Goal: Transaction & Acquisition: Purchase product/service

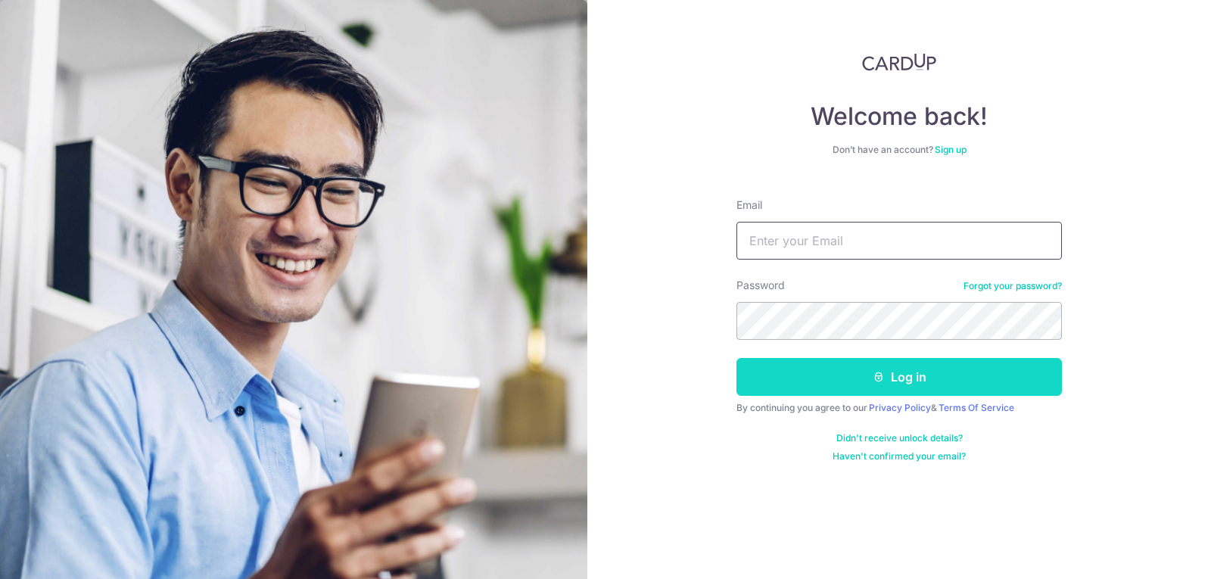
type input "[EMAIL_ADDRESS][DOMAIN_NAME]"
click at [838, 383] on button "Log in" at bounding box center [898, 377] width 325 height 38
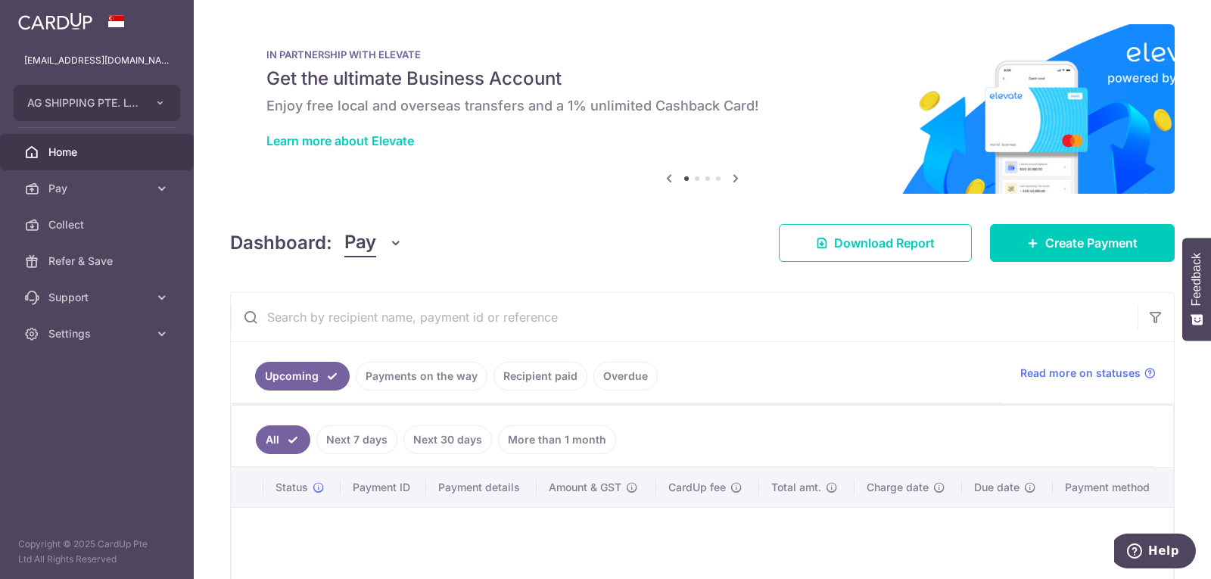
scroll to position [151, 0]
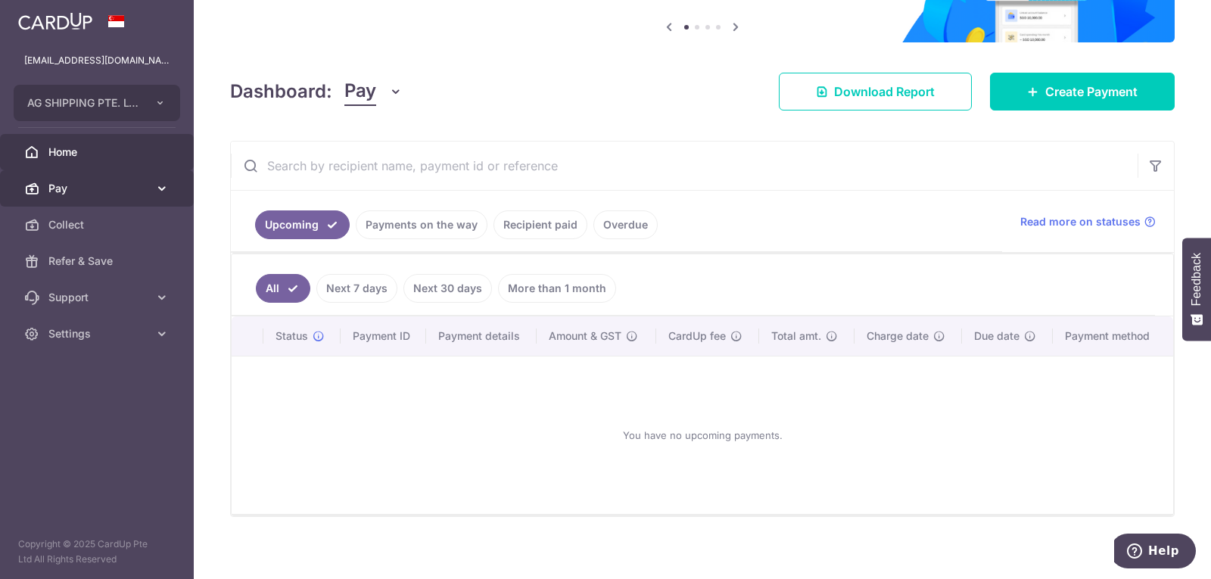
click at [80, 193] on span "Pay" at bounding box center [98, 188] width 100 height 15
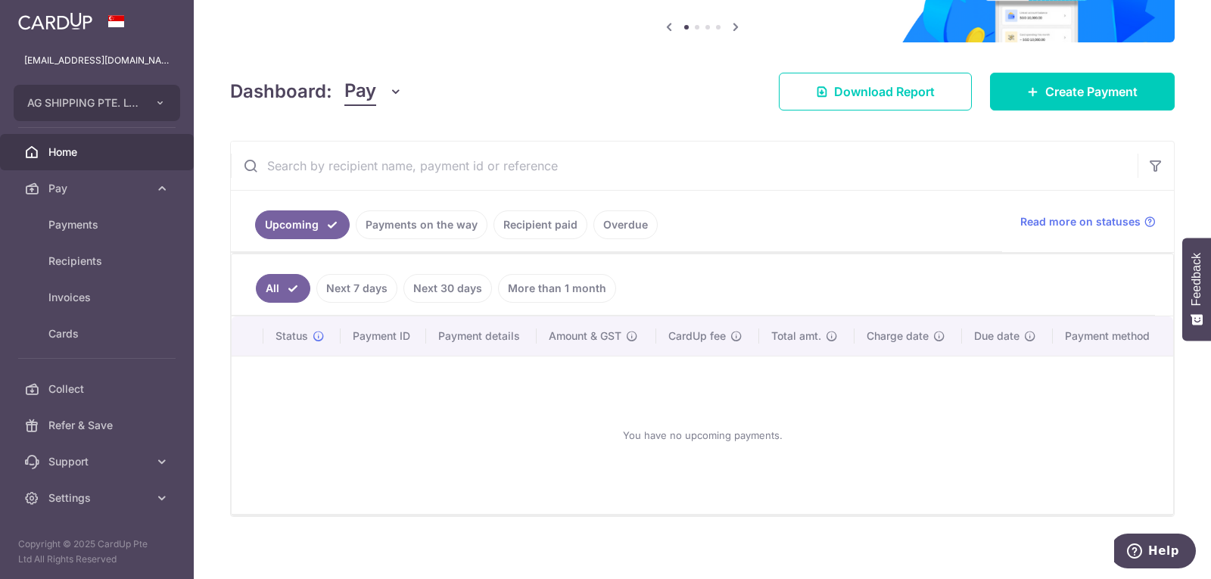
click at [79, 156] on span "Home" at bounding box center [98, 152] width 100 height 15
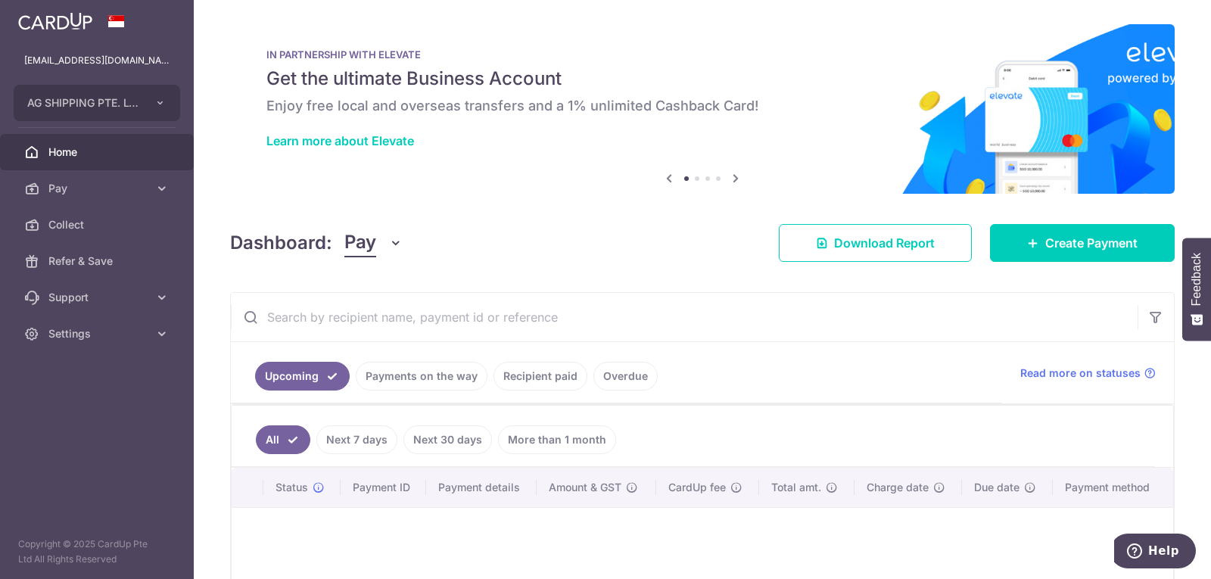
click at [89, 155] on span "Home" at bounding box center [98, 152] width 100 height 15
click at [353, 248] on span "Pay" at bounding box center [360, 243] width 32 height 29
click at [355, 247] on span "Pay" at bounding box center [360, 243] width 32 height 29
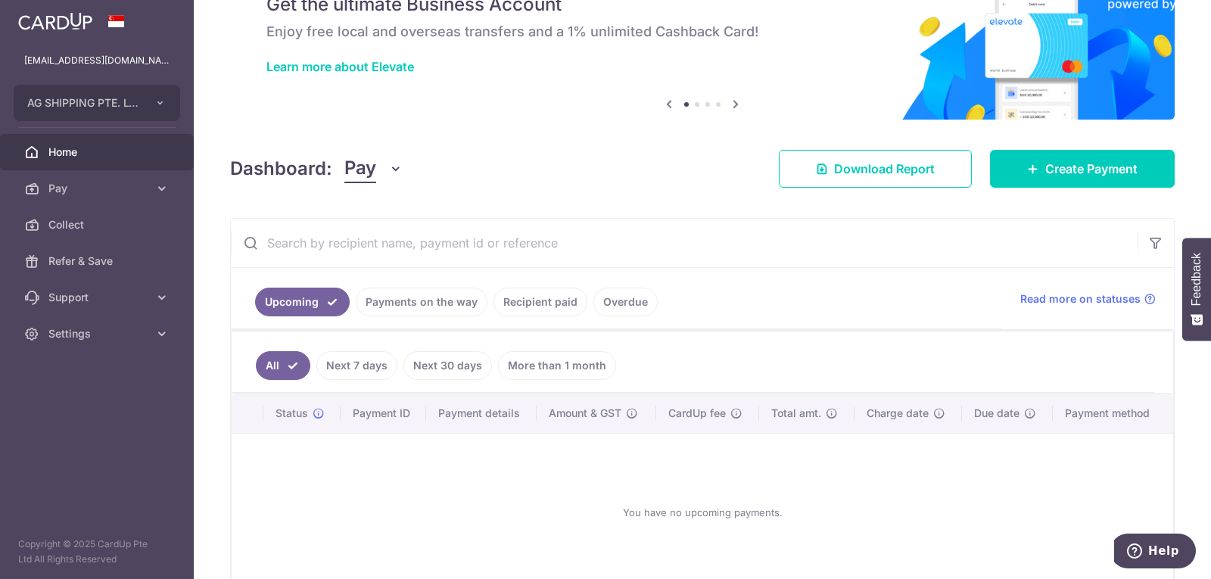
scroll to position [160, 0]
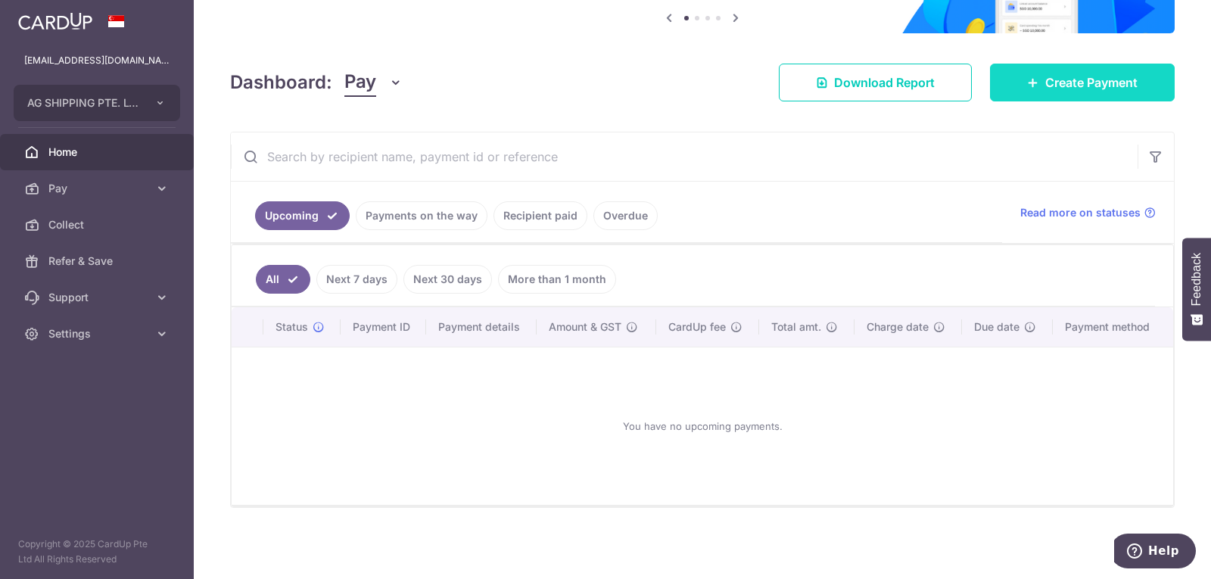
click at [1088, 90] on span "Create Payment" at bounding box center [1091, 82] width 92 height 18
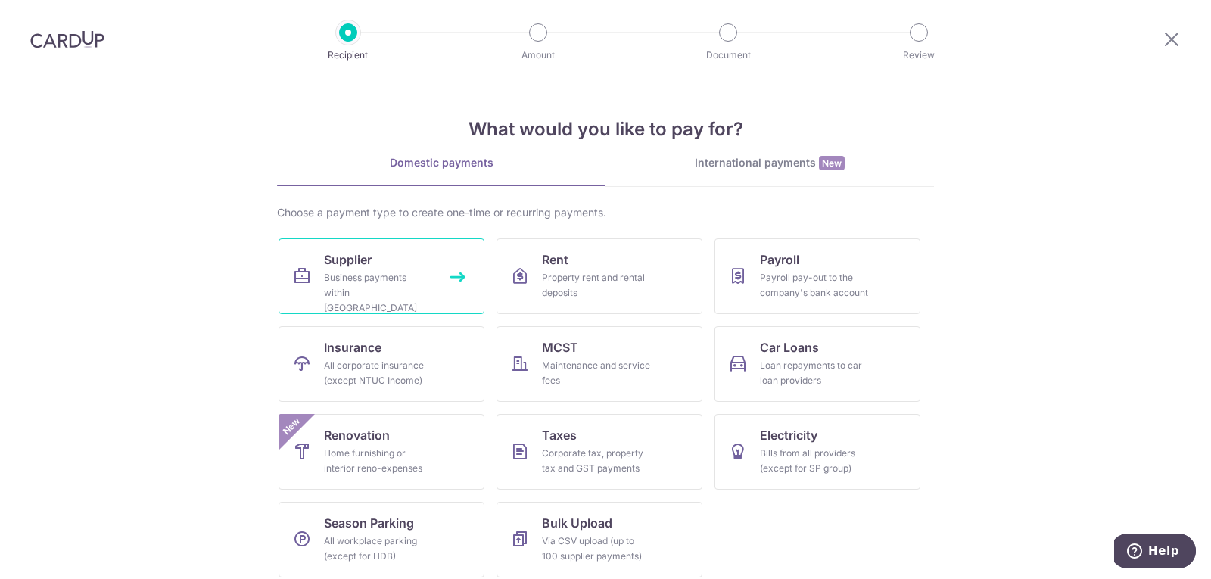
click at [335, 279] on div "Business payments within Singapore" at bounding box center [378, 292] width 109 height 45
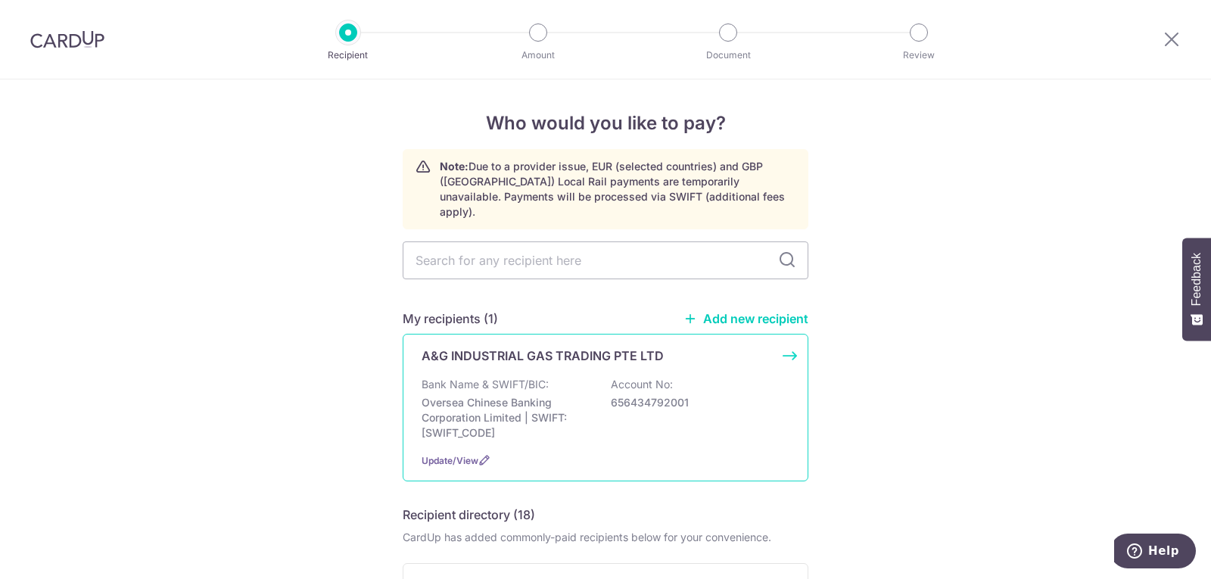
click at [596, 386] on div "Bank Name & SWIFT/BIC: Oversea Chinese Banking Corporation Limited | SWIFT: OCB…" at bounding box center [606, 409] width 368 height 64
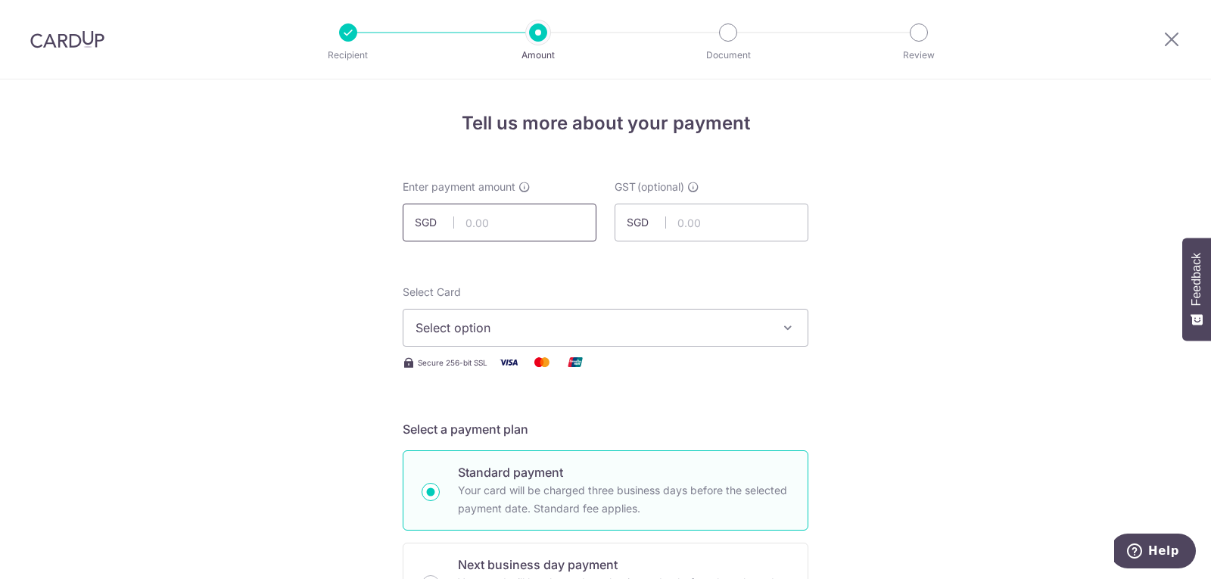
click at [521, 229] on input "text" at bounding box center [500, 223] width 194 height 38
type input "22,131.19"
click at [678, 293] on div "Select Card Select option Add credit card Your Cards **** 2321 **** 5244" at bounding box center [606, 316] width 406 height 62
click at [594, 335] on span "Select option" at bounding box center [591, 328] width 353 height 18
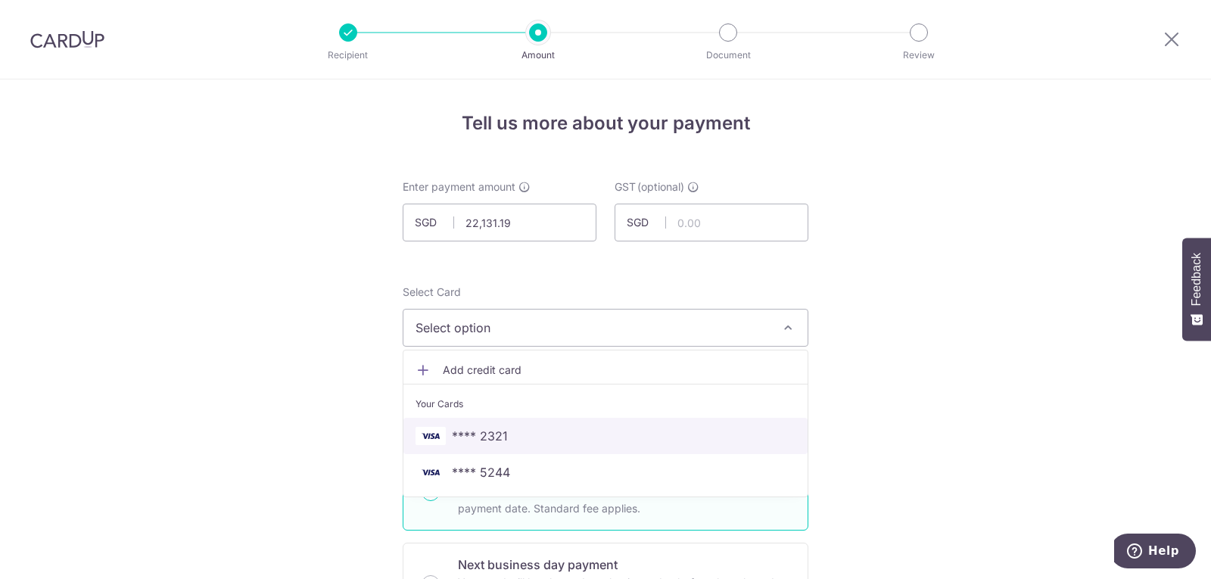
click at [580, 438] on span "**** 2321" at bounding box center [605, 436] width 380 height 18
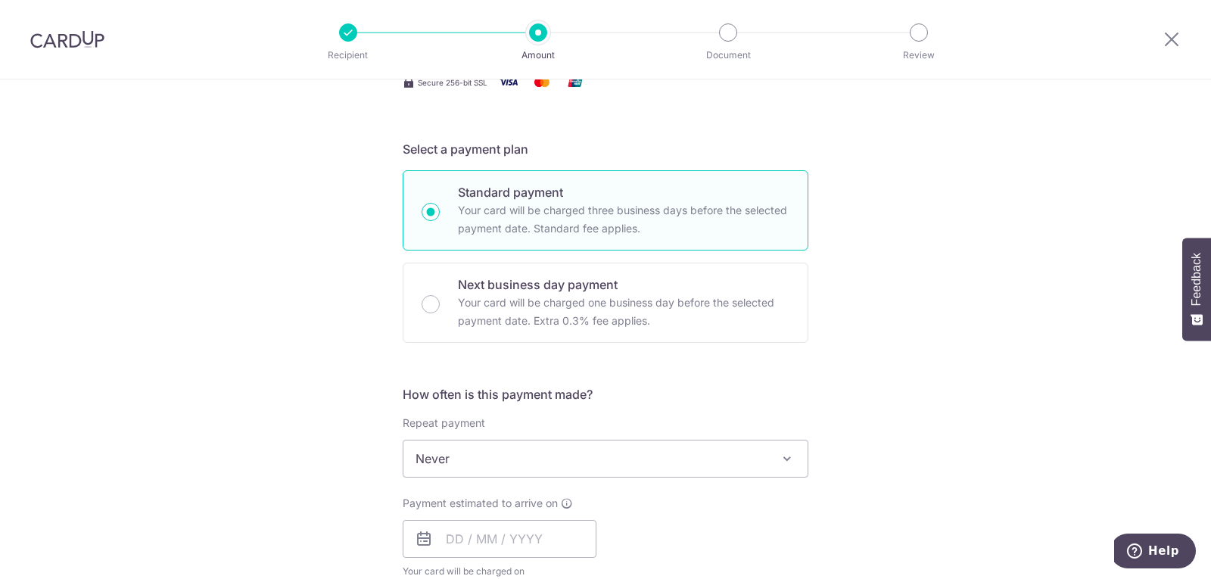
scroll to position [530, 0]
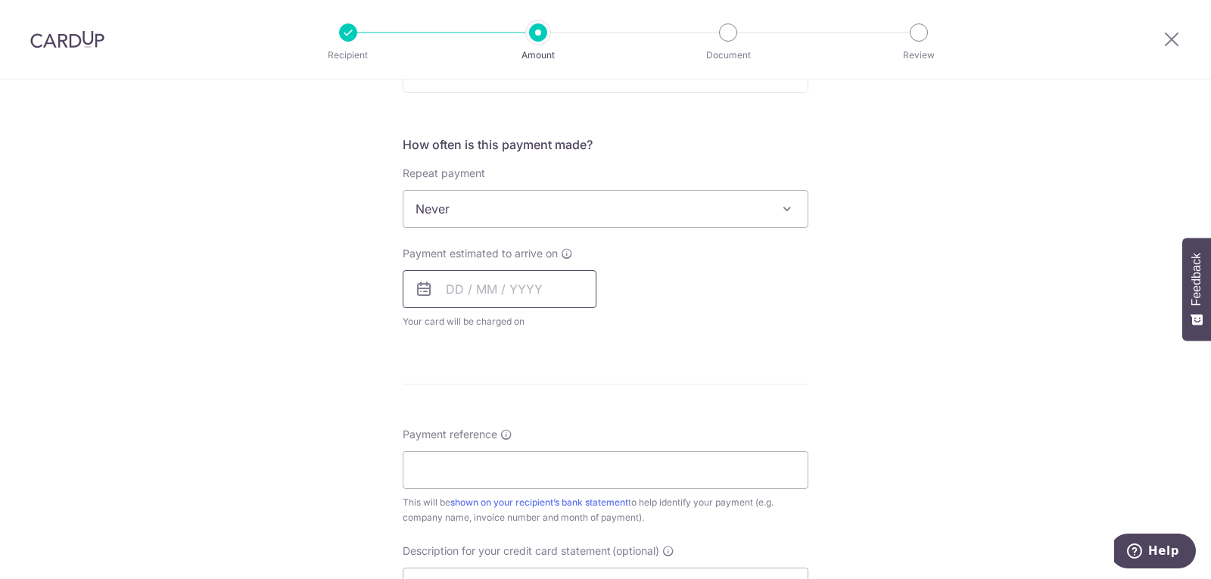
click at [524, 293] on input "text" at bounding box center [500, 289] width 194 height 38
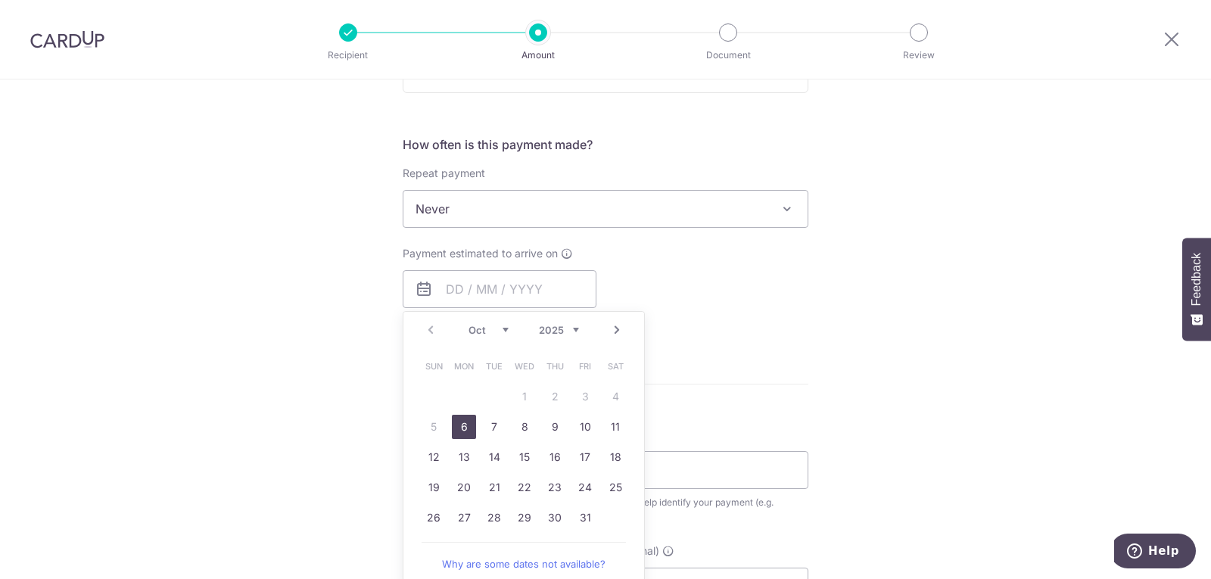
click at [459, 425] on link "6" at bounding box center [464, 427] width 24 height 24
type input "[DATE]"
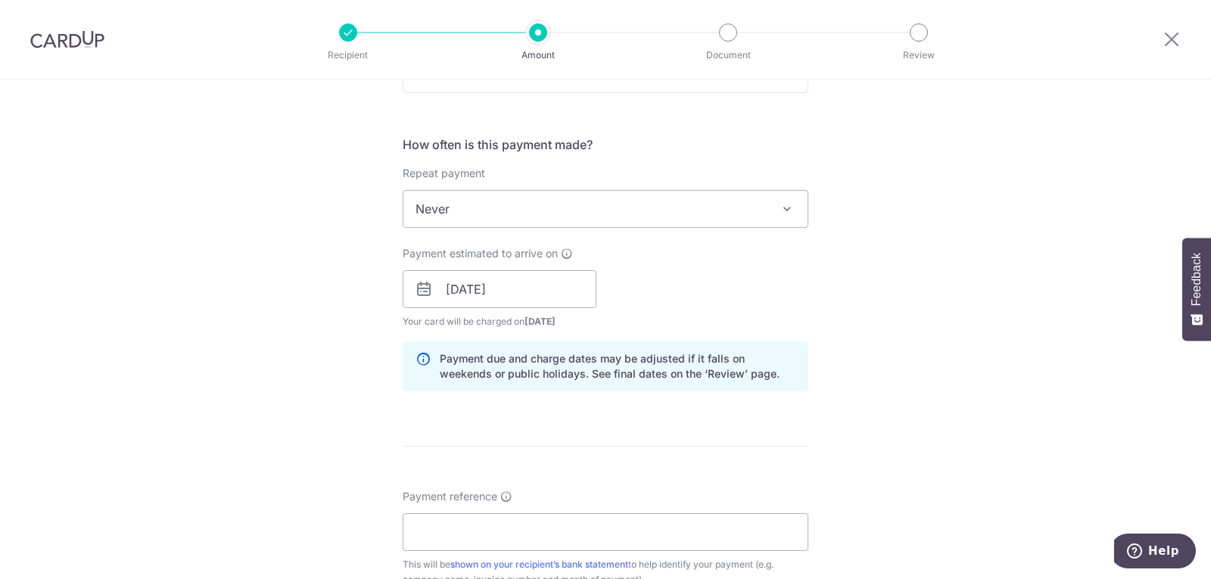
click at [462, 426] on form "Enter payment amount SGD 22,131.19 22131.19 GST (optional) SGD Select Card ****…" at bounding box center [606, 330] width 406 height 1361
click at [470, 292] on input "[DATE]" at bounding box center [500, 289] width 194 height 38
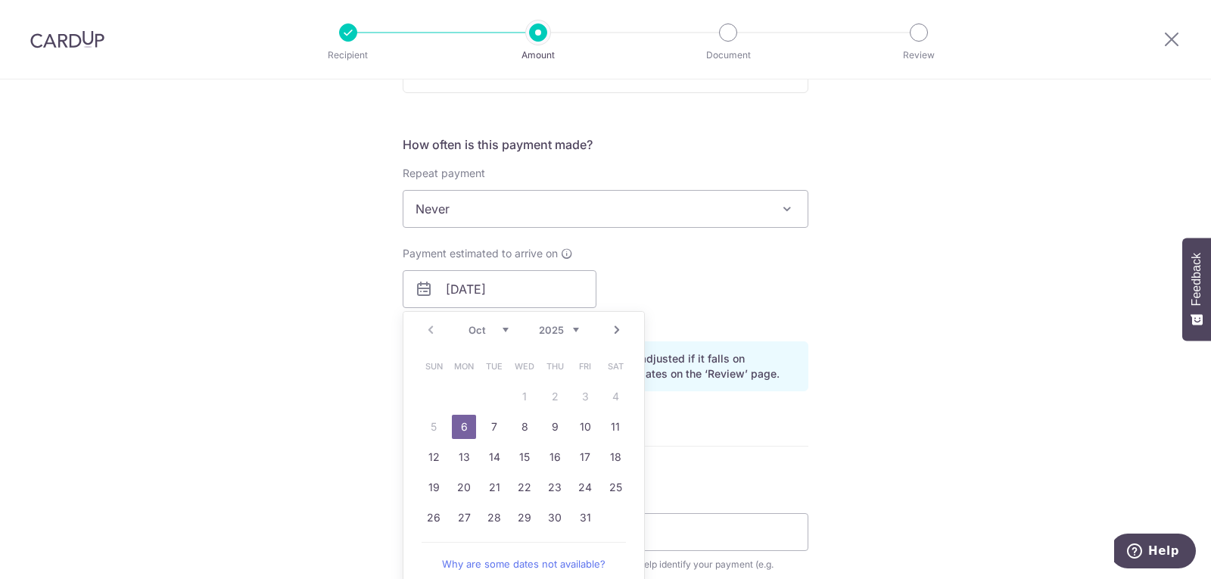
click at [813, 275] on div "Payment estimated to arrive on 06/10/2025 Prev Next Oct Nov Dec 2025 2026 2027 …" at bounding box center [606, 287] width 424 height 83
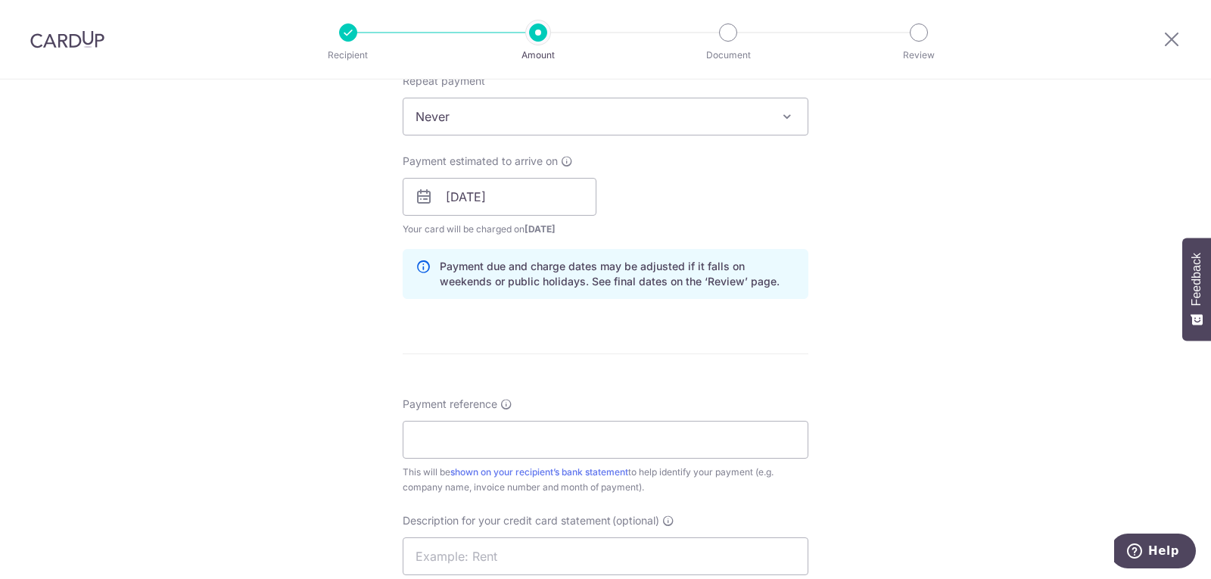
scroll to position [757, 0]
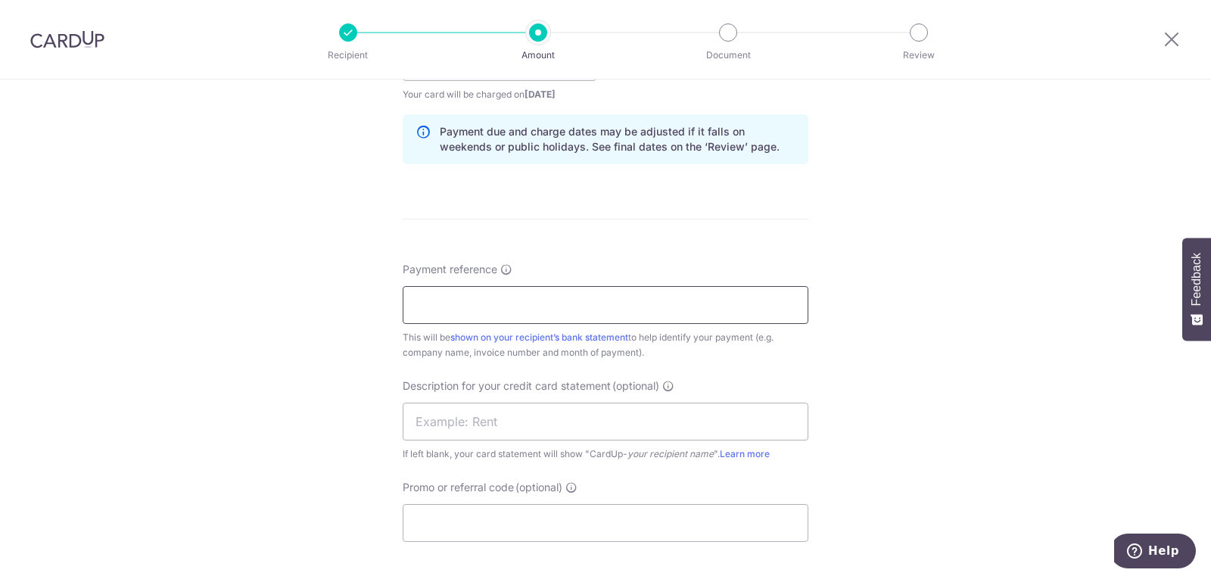
click at [473, 319] on input "Payment reference" at bounding box center [606, 305] width 406 height 38
click at [509, 298] on input "Payment reference" at bounding box center [606, 305] width 406 height 38
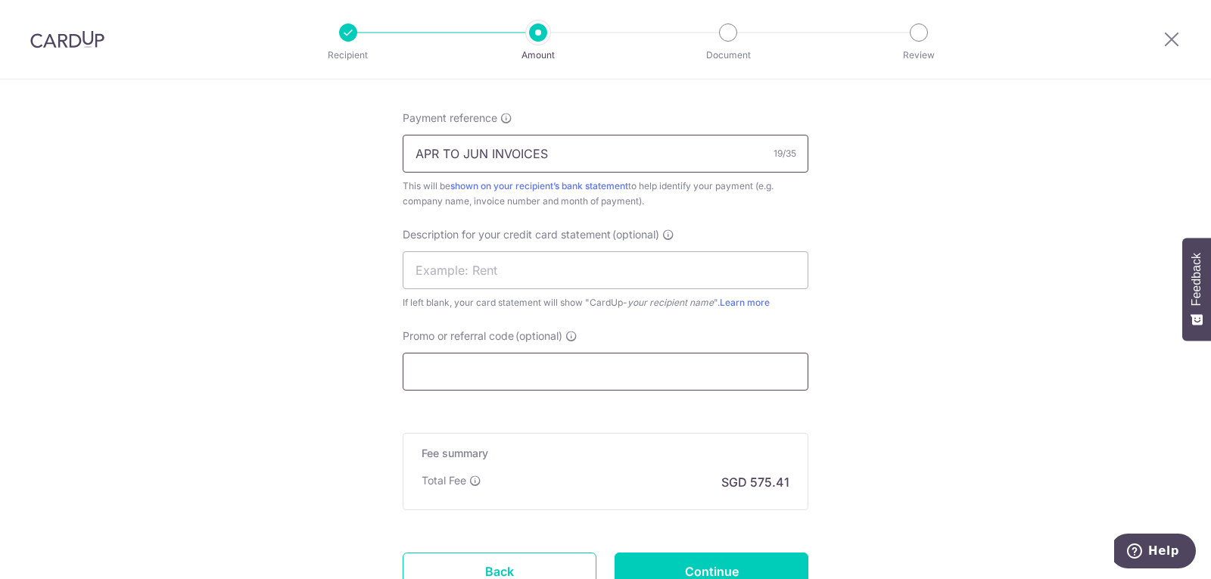
type input "APR TO JUN INVOICES"
click at [488, 377] on input "Promo or referral code (optional)" at bounding box center [606, 372] width 406 height 38
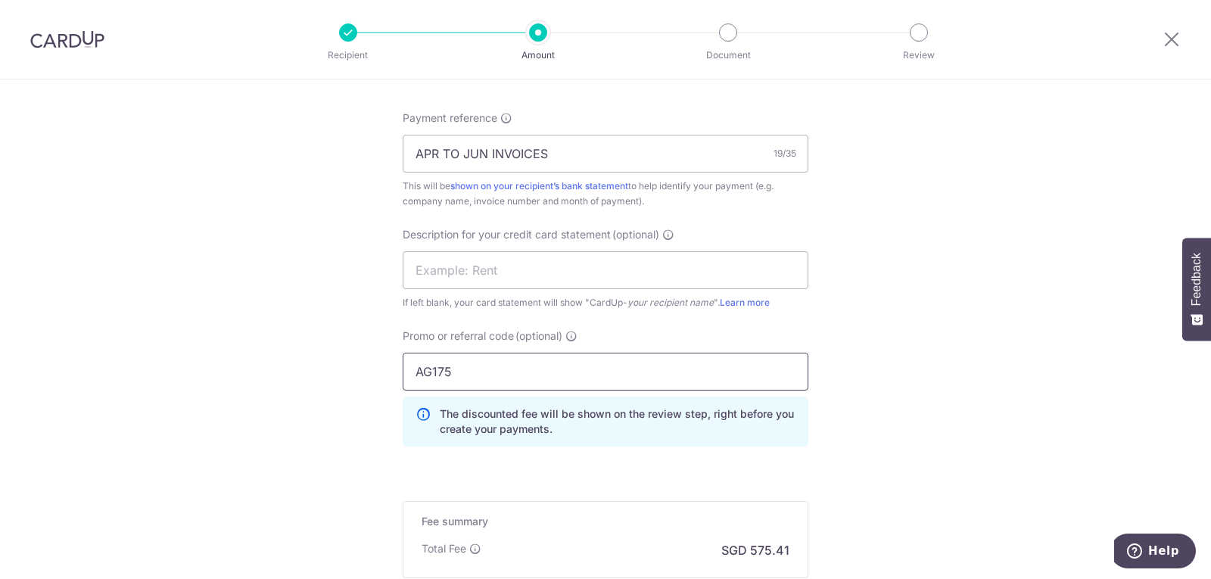
type input "AG175"
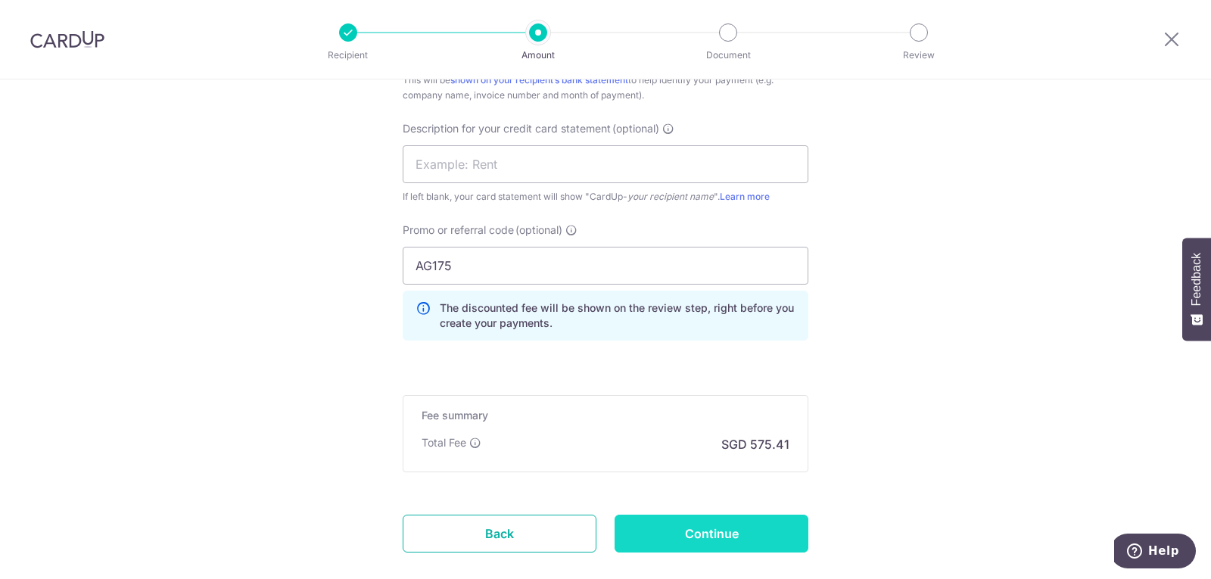
scroll to position [1101, 0]
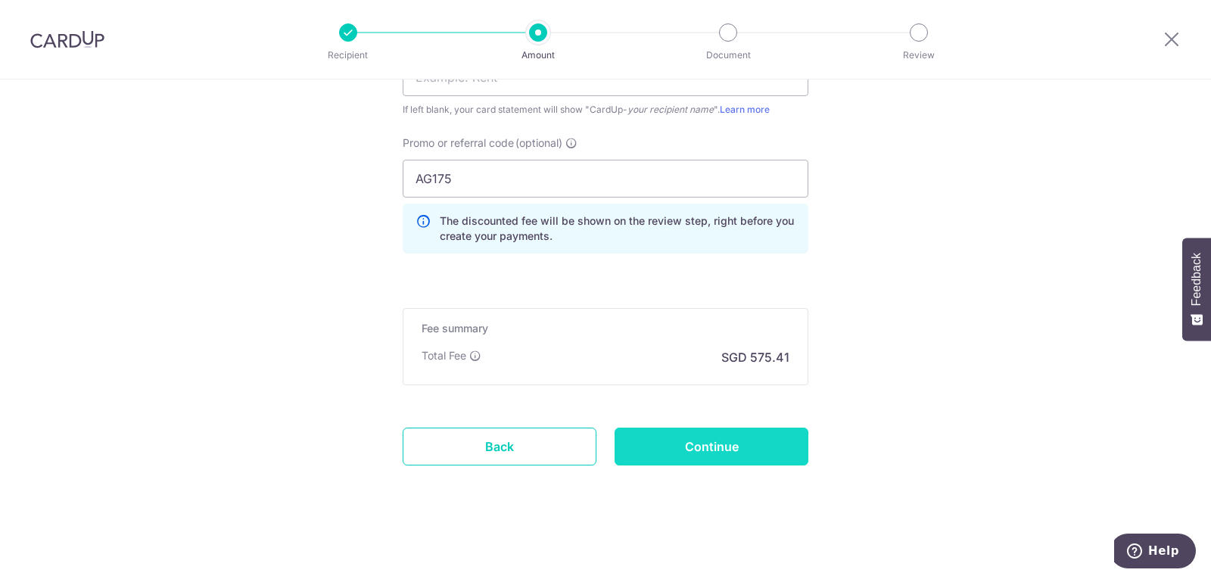
click at [723, 451] on input "Continue" at bounding box center [712, 447] width 194 height 38
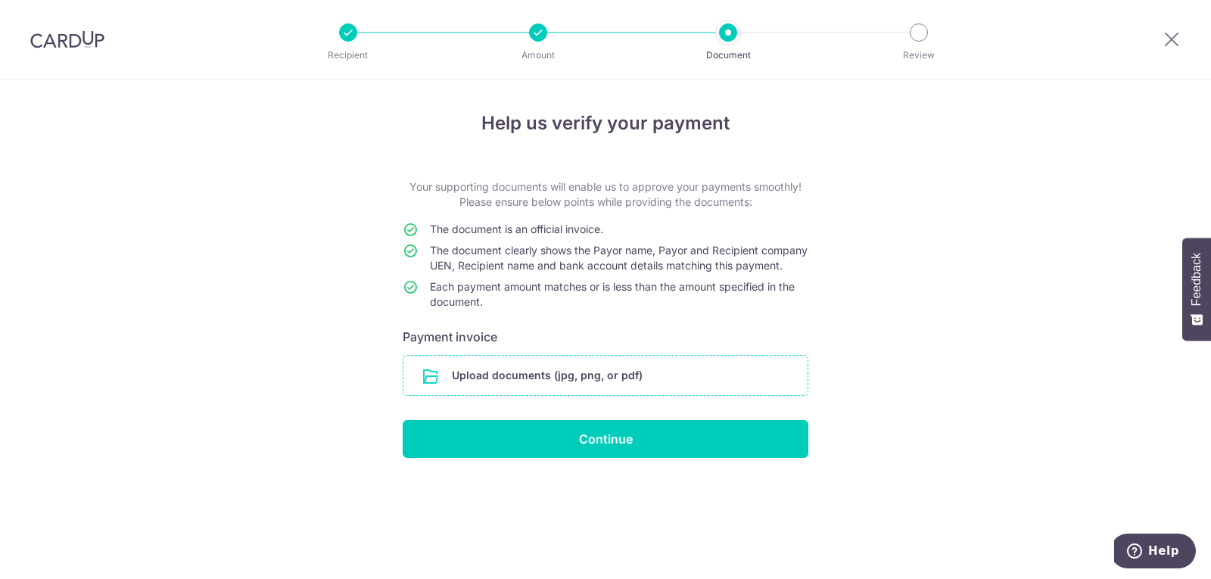
click at [646, 393] on input "file" at bounding box center [605, 375] width 404 height 39
click at [517, 394] on input "file" at bounding box center [605, 375] width 404 height 39
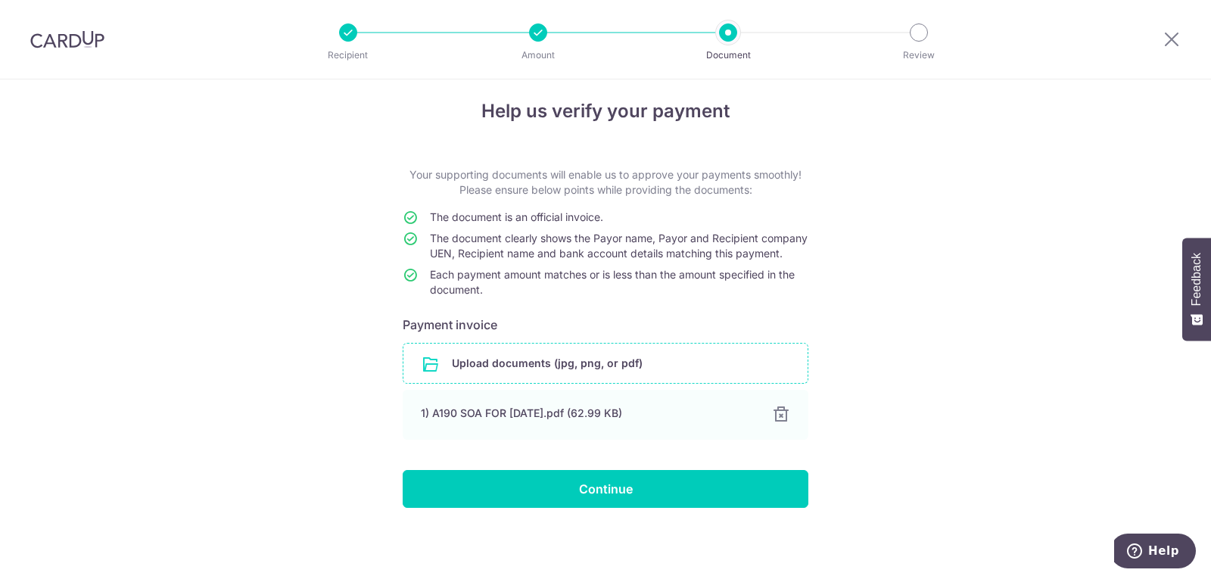
scroll to position [27, 0]
click at [523, 373] on input "file" at bounding box center [605, 363] width 404 height 39
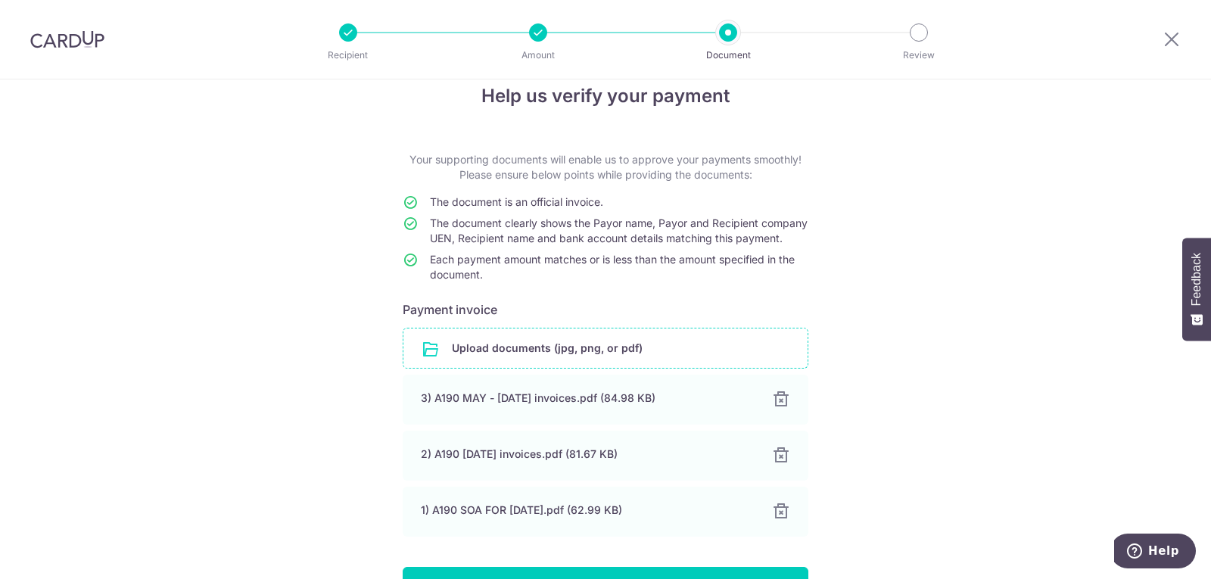
click at [577, 364] on input "file" at bounding box center [605, 347] width 404 height 39
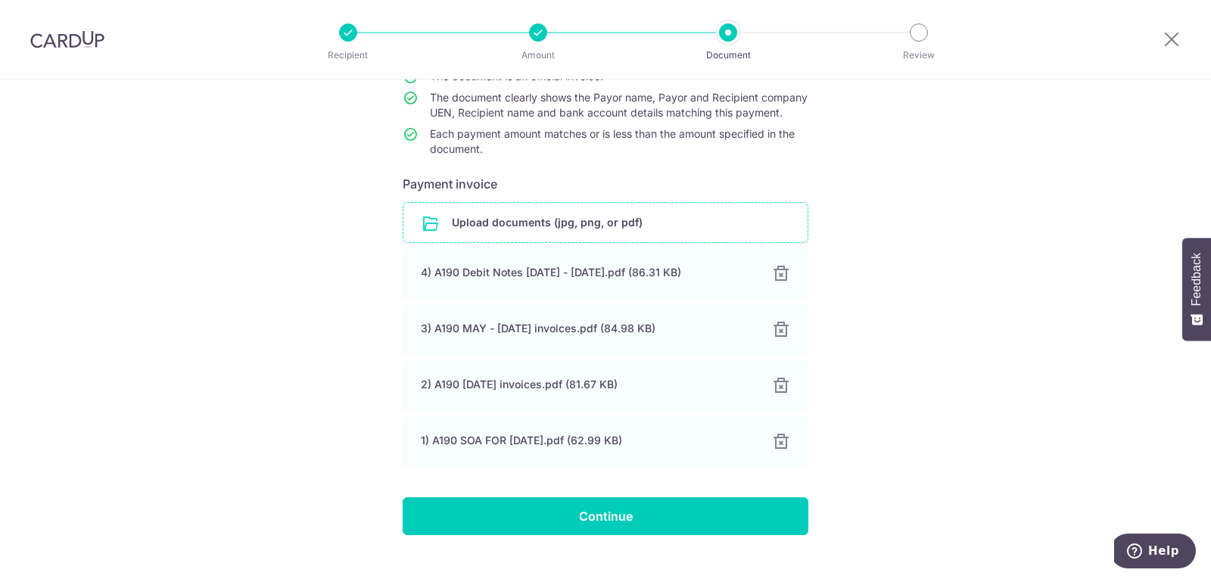
scroll to position [179, 0]
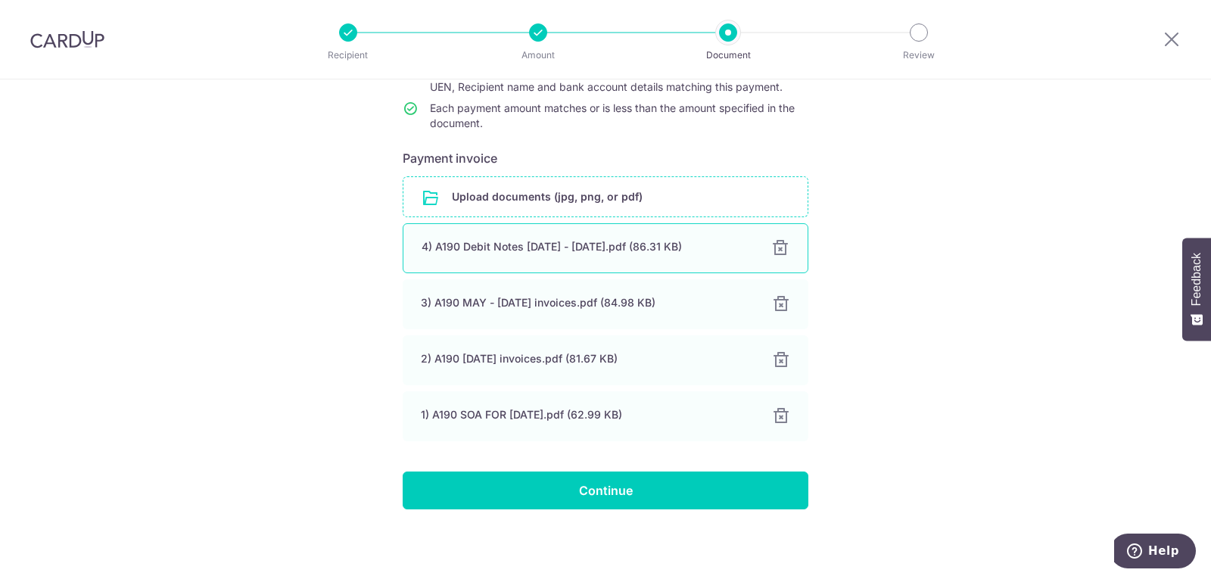
click at [600, 254] on div "4) A190 Debit Notes APR 25 - JUNE 25.pdf (86.31 KB)" at bounding box center [587, 246] width 331 height 15
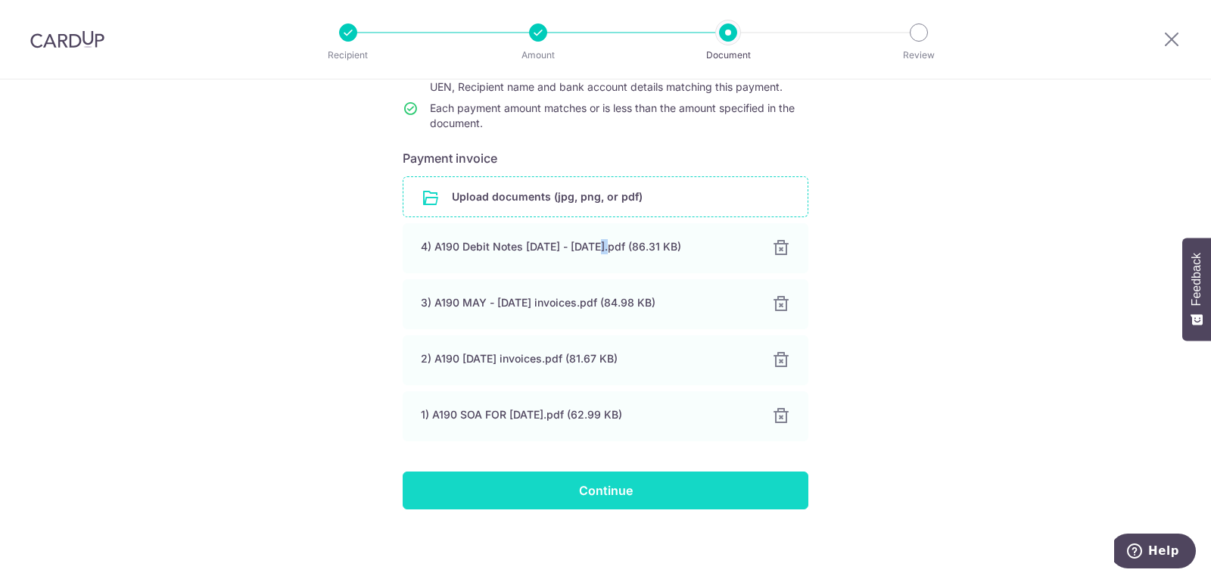
click at [593, 502] on input "Continue" at bounding box center [606, 490] width 406 height 38
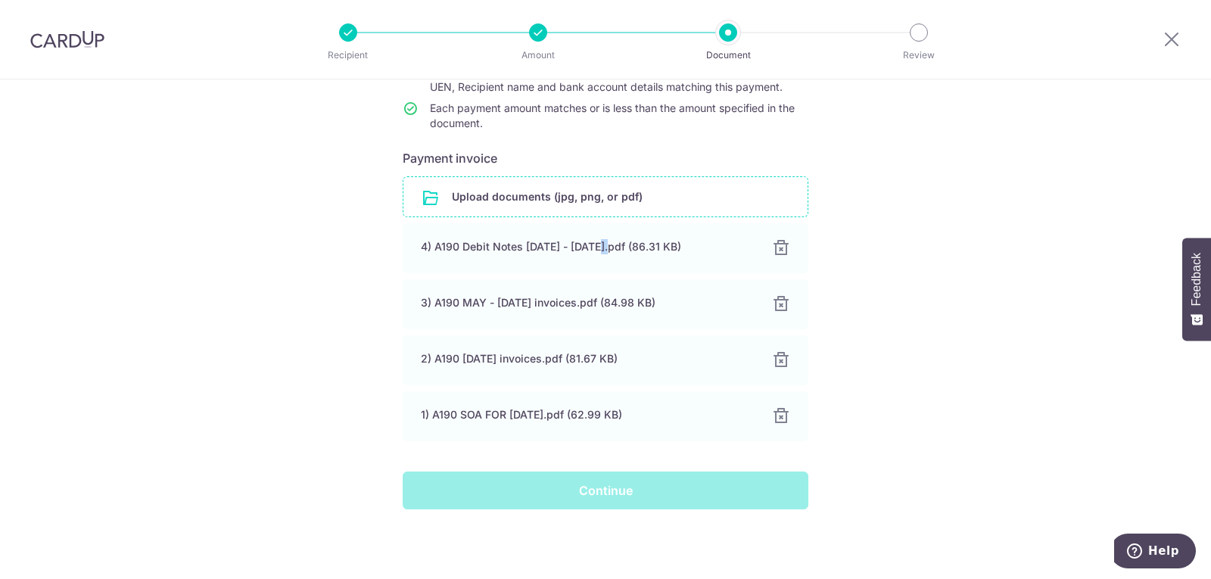
scroll to position [195, 0]
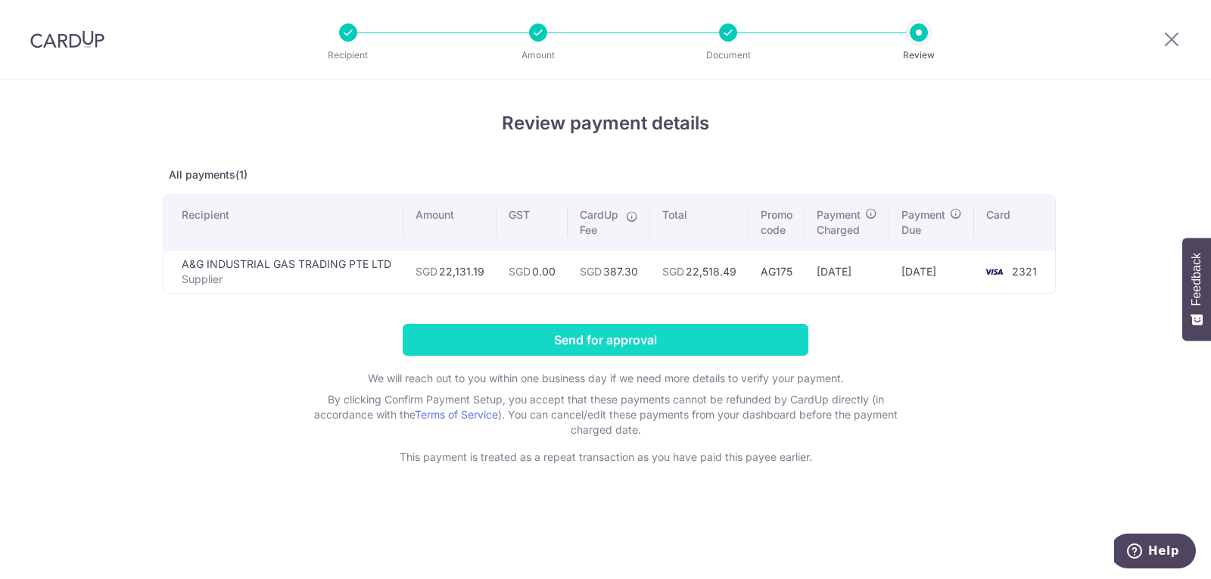
click at [645, 341] on input "Send for approval" at bounding box center [606, 340] width 406 height 32
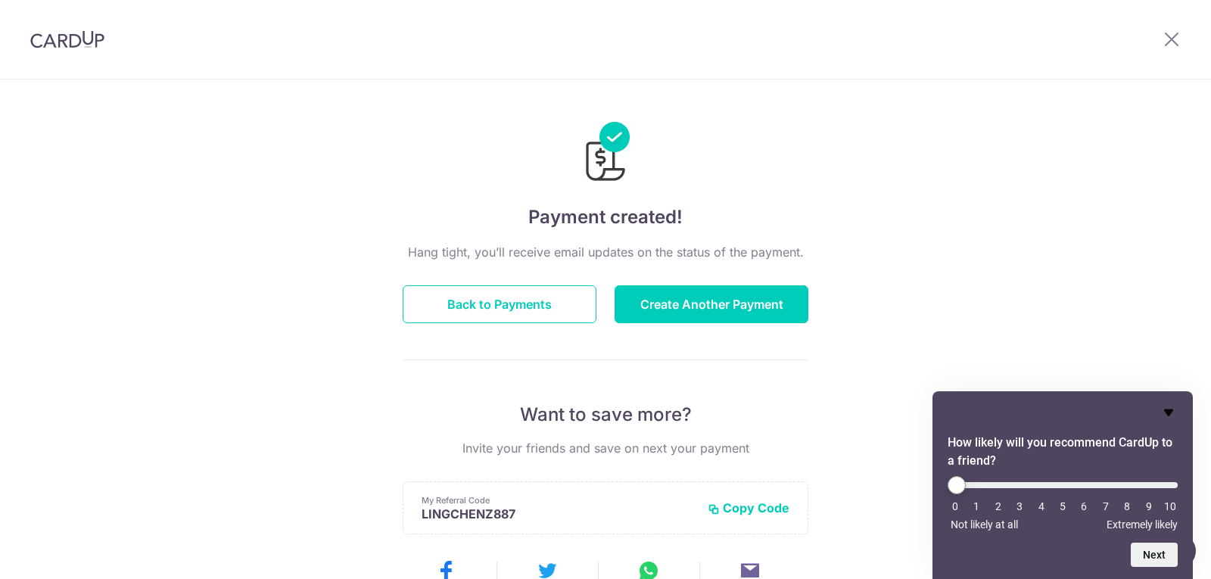
click at [1168, 409] on icon "Hide survey" at bounding box center [1168, 412] width 9 height 7
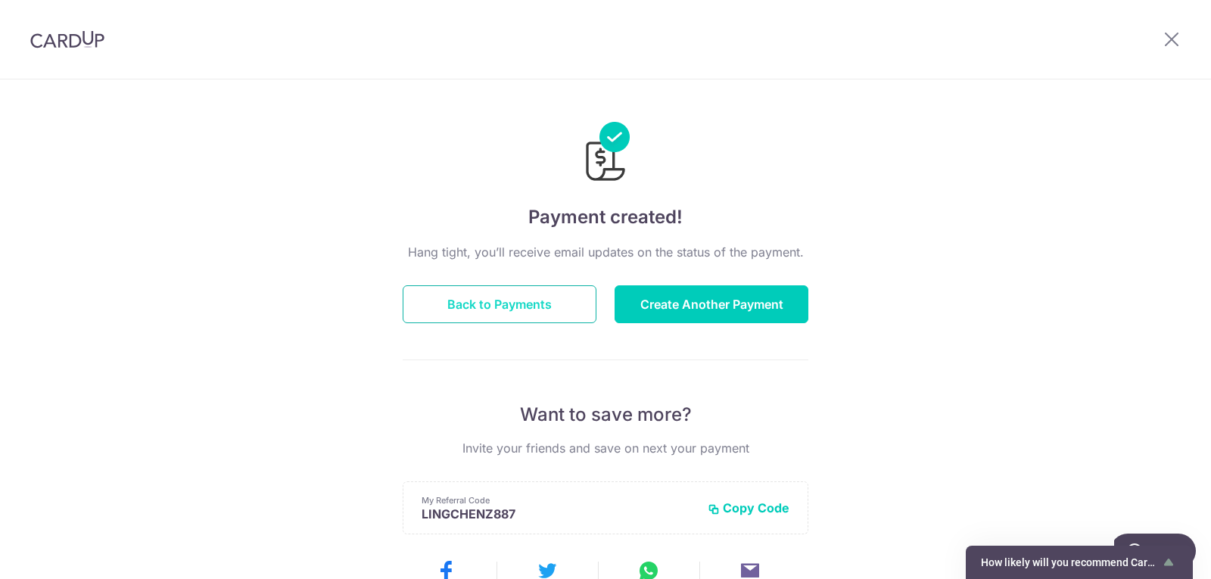
click at [521, 314] on button "Back to Payments" at bounding box center [500, 304] width 194 height 38
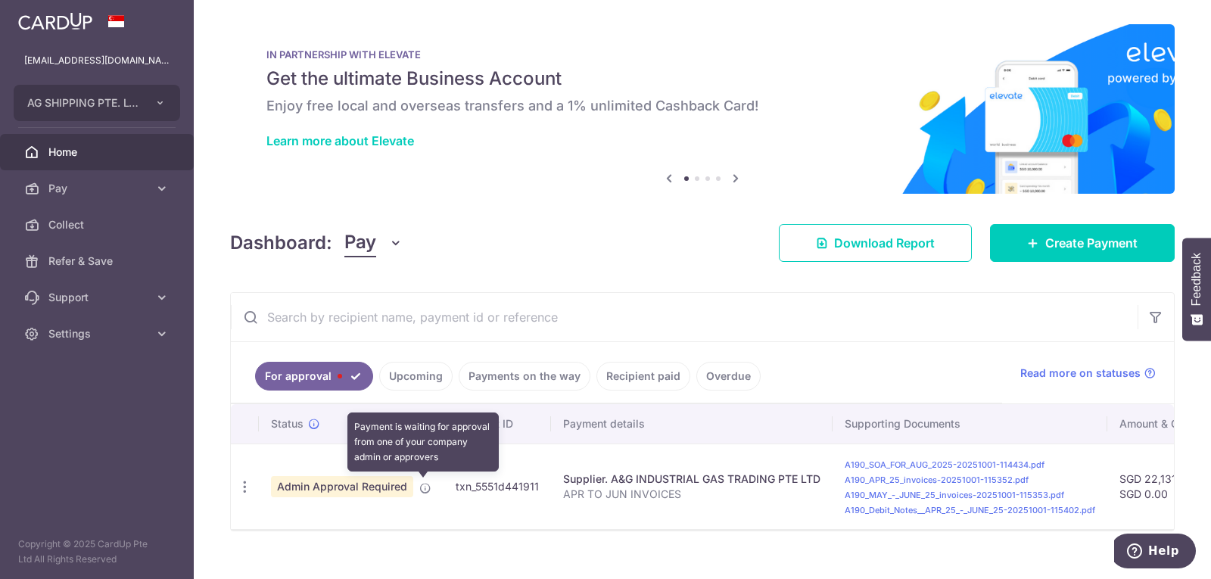
click at [425, 493] on icon at bounding box center [425, 488] width 12 height 12
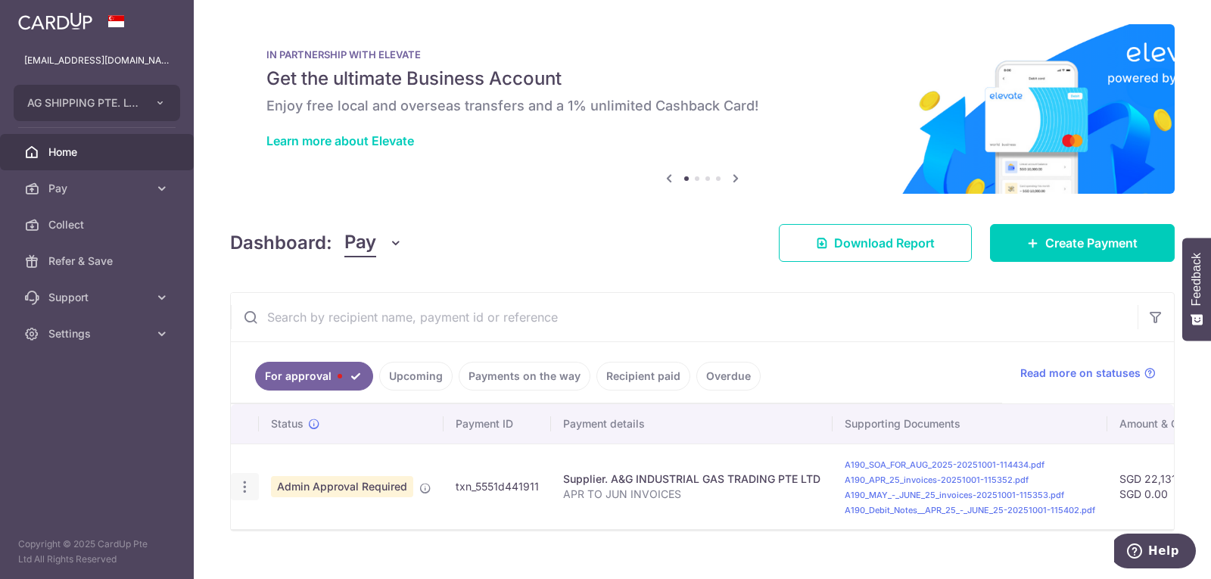
click at [245, 487] on icon "button" at bounding box center [245, 487] width 16 height 16
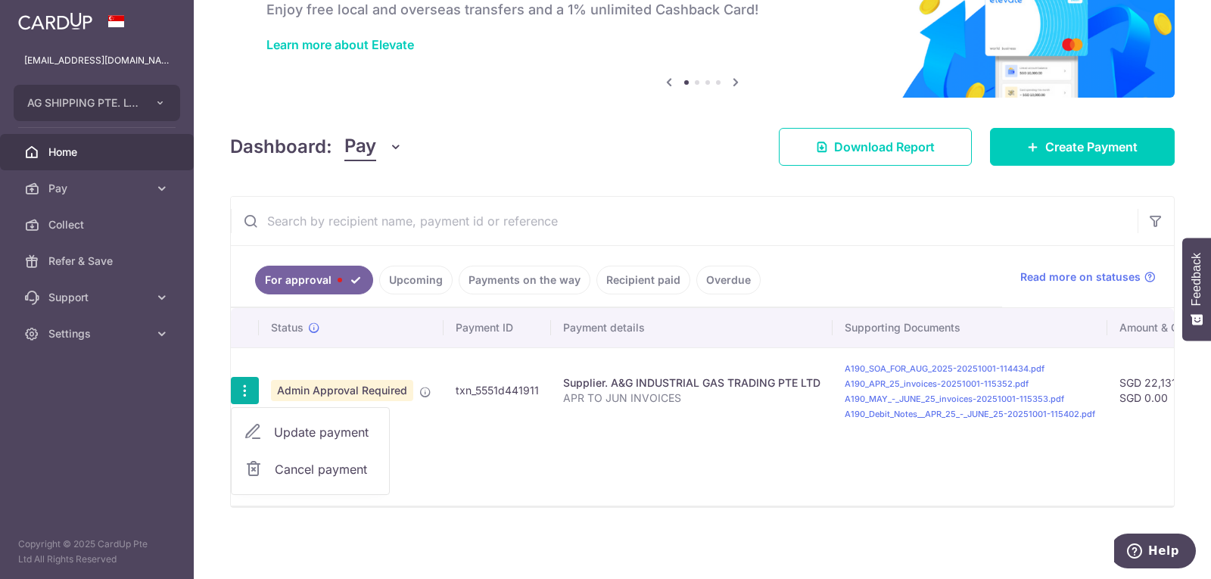
click at [471, 452] on div "Status Payment ID Payment details Supporting Documents Amount & GST CardUp fee …" at bounding box center [702, 407] width 943 height 198
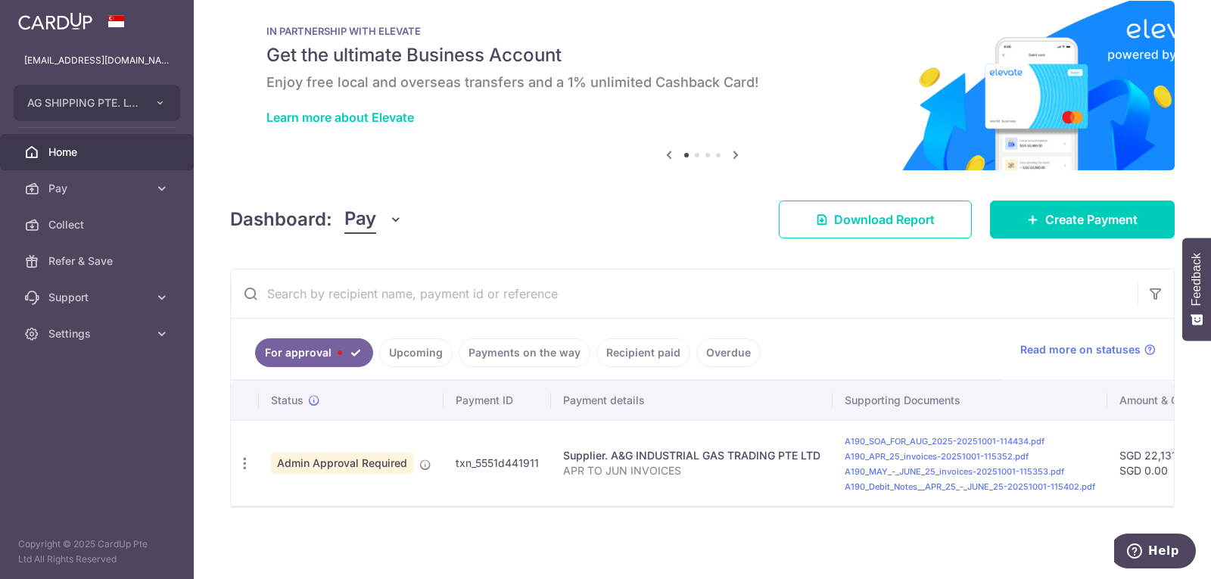
scroll to position [31, 0]
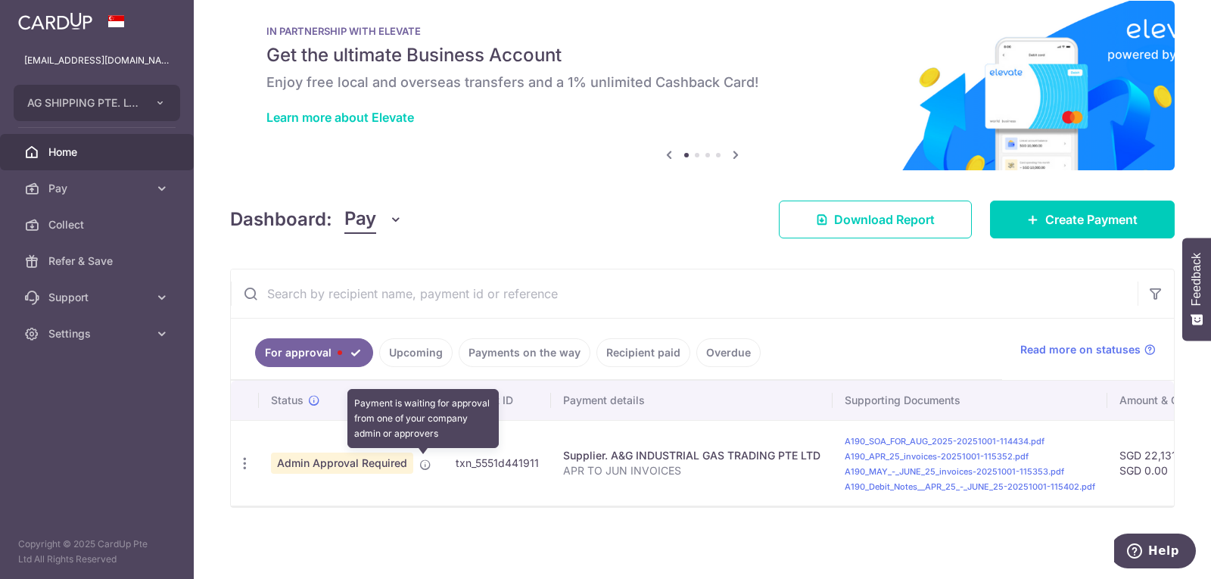
click at [421, 459] on icon at bounding box center [425, 465] width 12 height 12
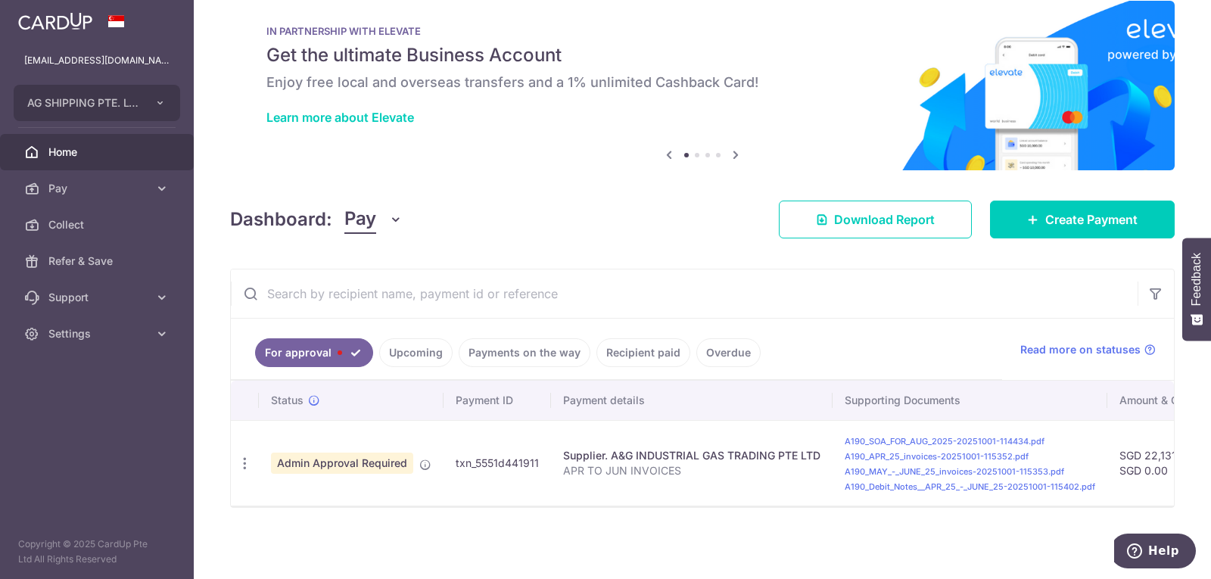
click at [491, 476] on td "txn_5551d441911" at bounding box center [496, 463] width 107 height 86
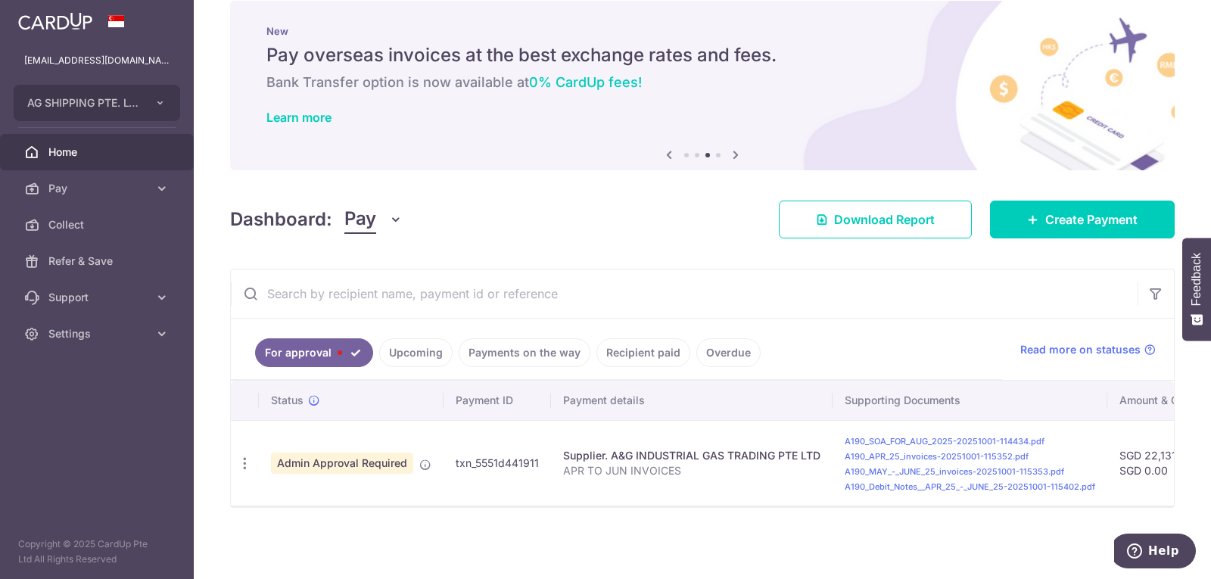
click at [565, 238] on div "× Pause Schedule Pause all future payments in this series Pause just this one p…" at bounding box center [702, 289] width 1017 height 579
